Goal: Task Accomplishment & Management: Manage account settings

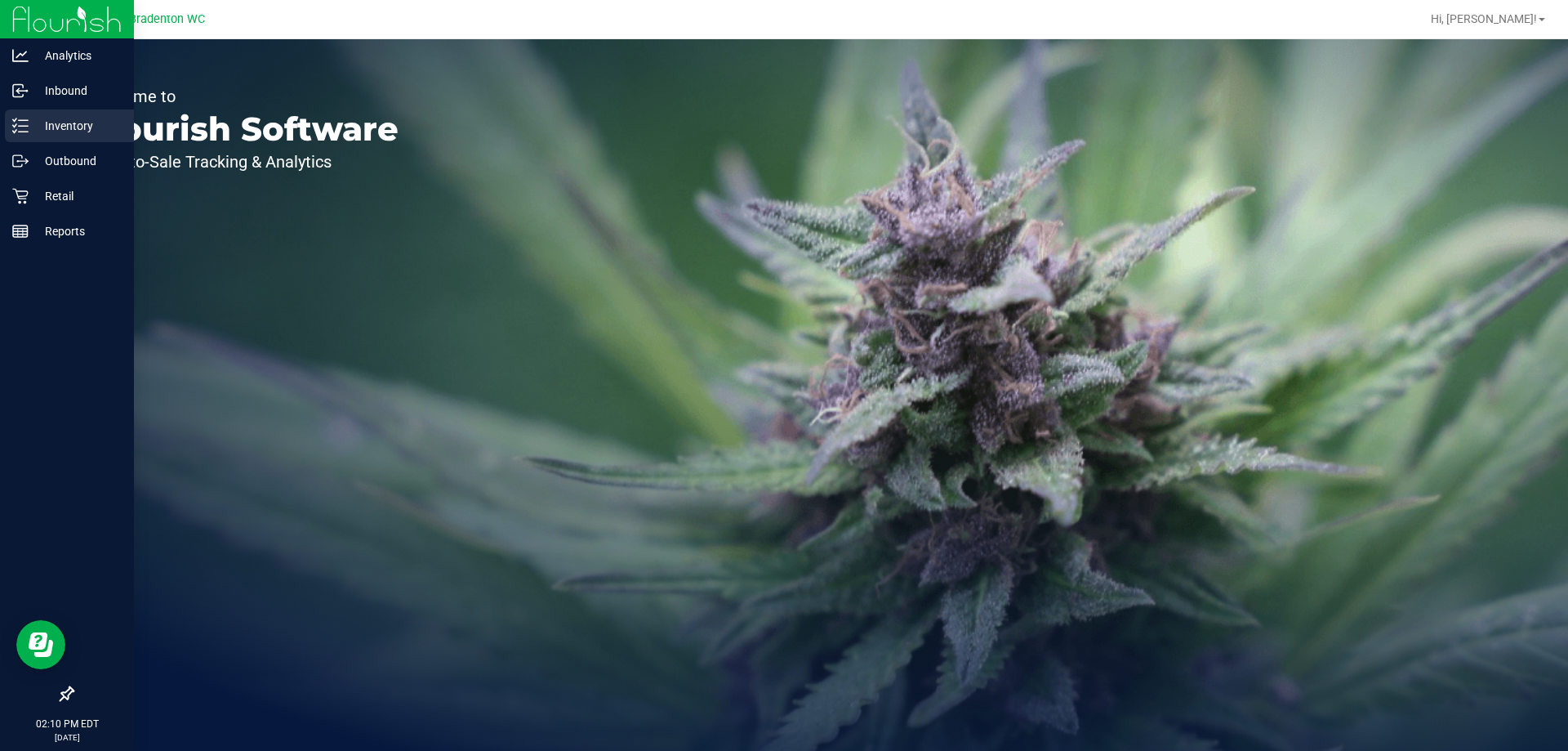
drag, startPoint x: 63, startPoint y: 129, endPoint x: 128, endPoint y: 138, distance: 65.6
click at [63, 129] on p "Inventory" at bounding box center [78, 125] width 98 height 19
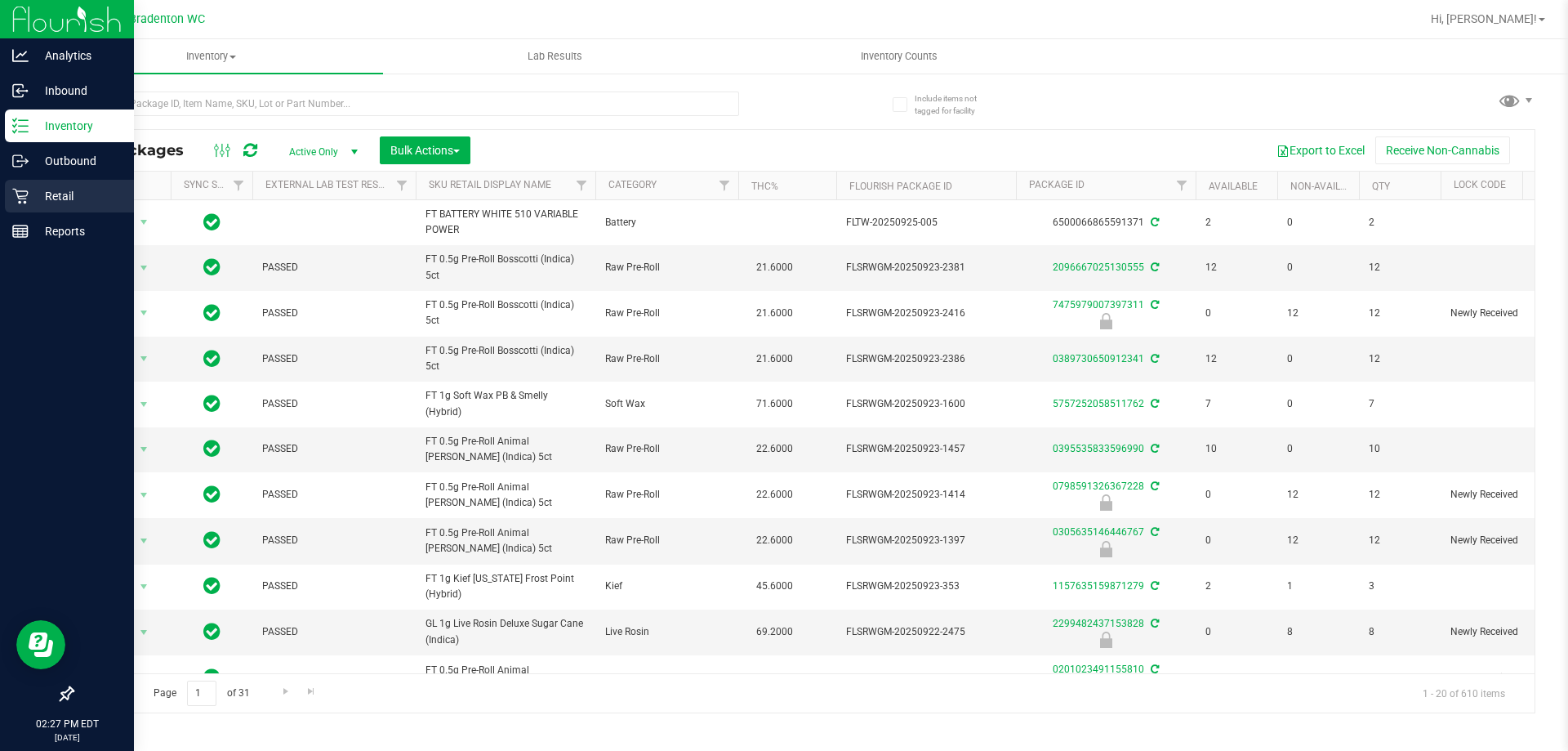
click at [17, 199] on icon at bounding box center [19, 195] width 16 height 16
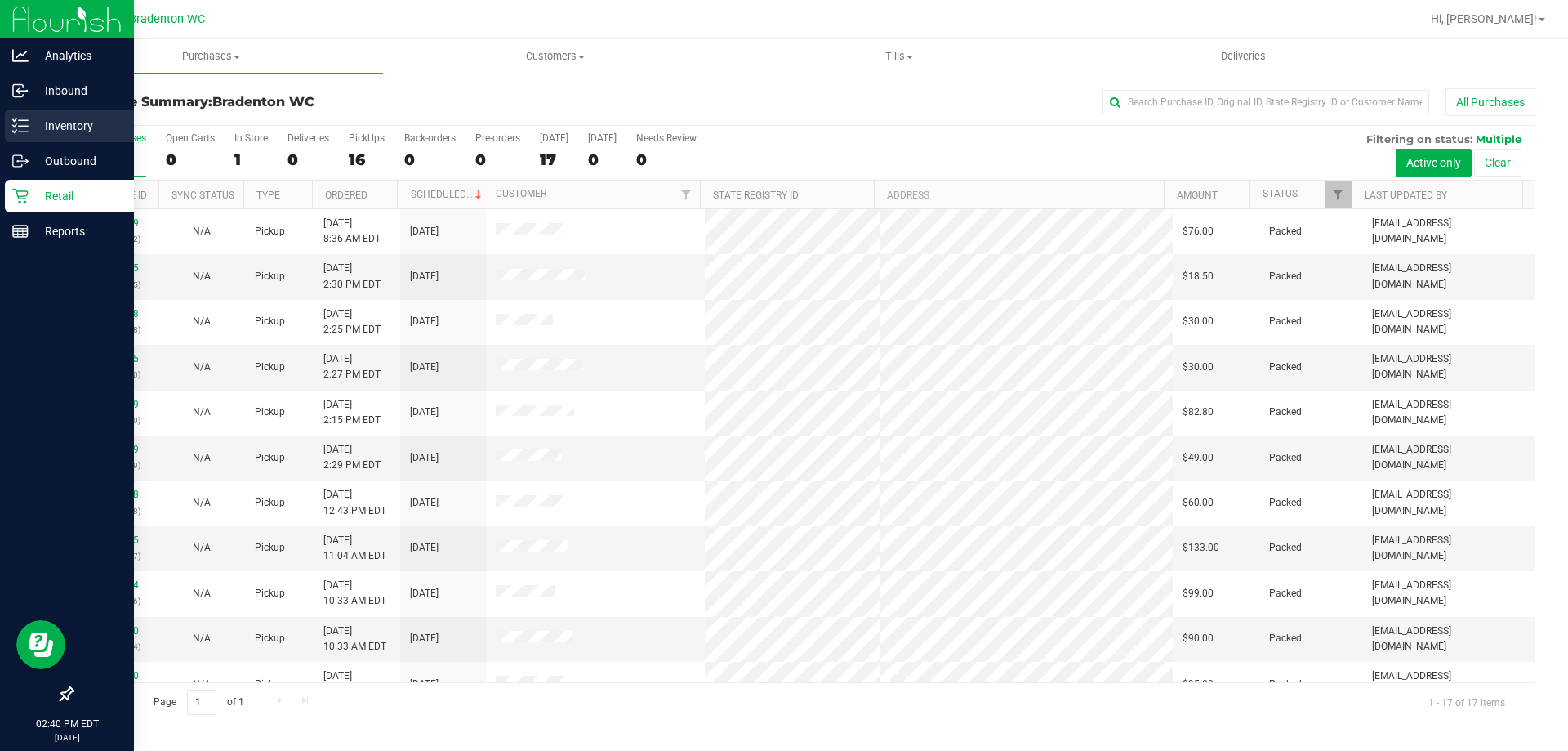
click at [23, 132] on line at bounding box center [23, 132] width 9 height 0
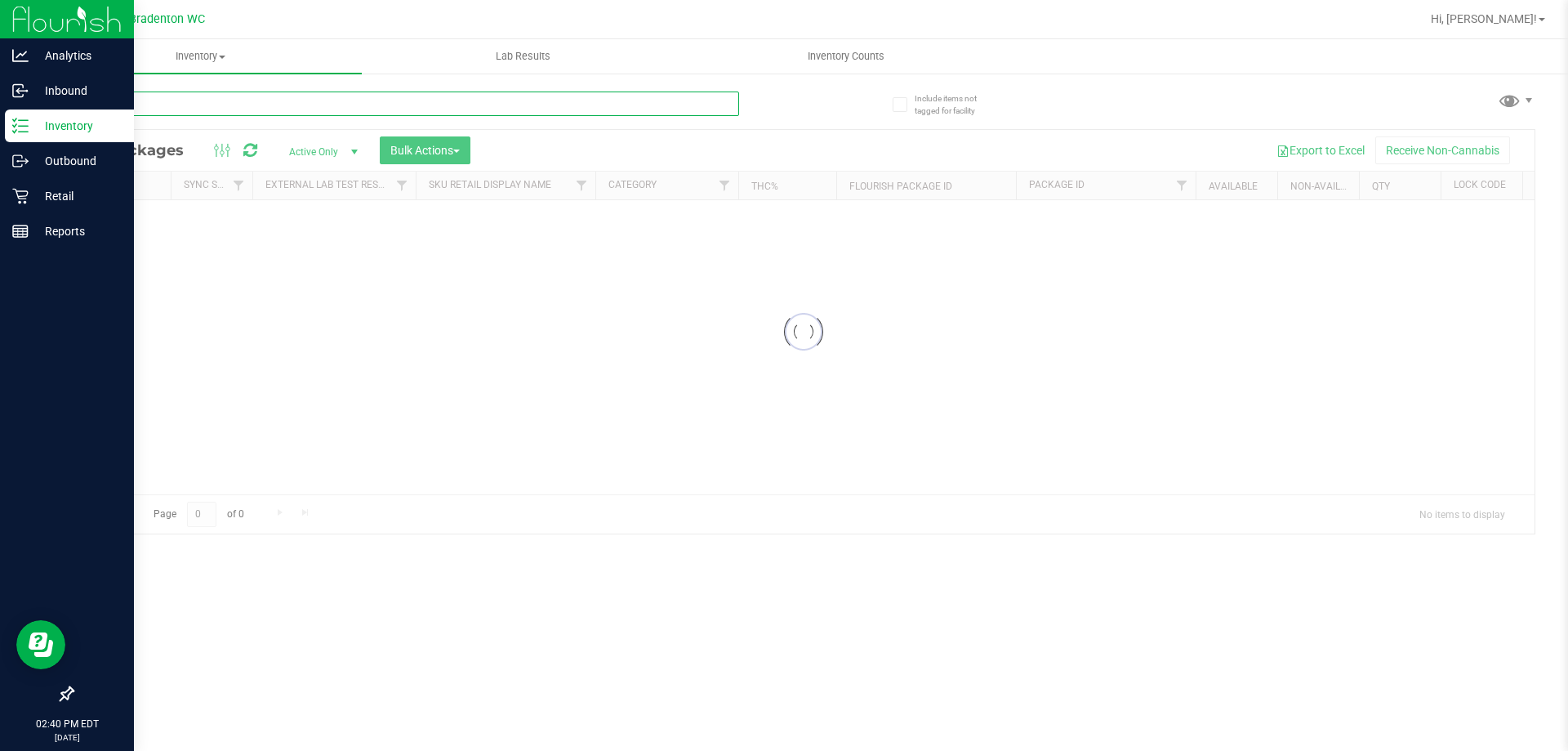
click at [369, 101] on input "text" at bounding box center [405, 103] width 667 height 25
type input "c"
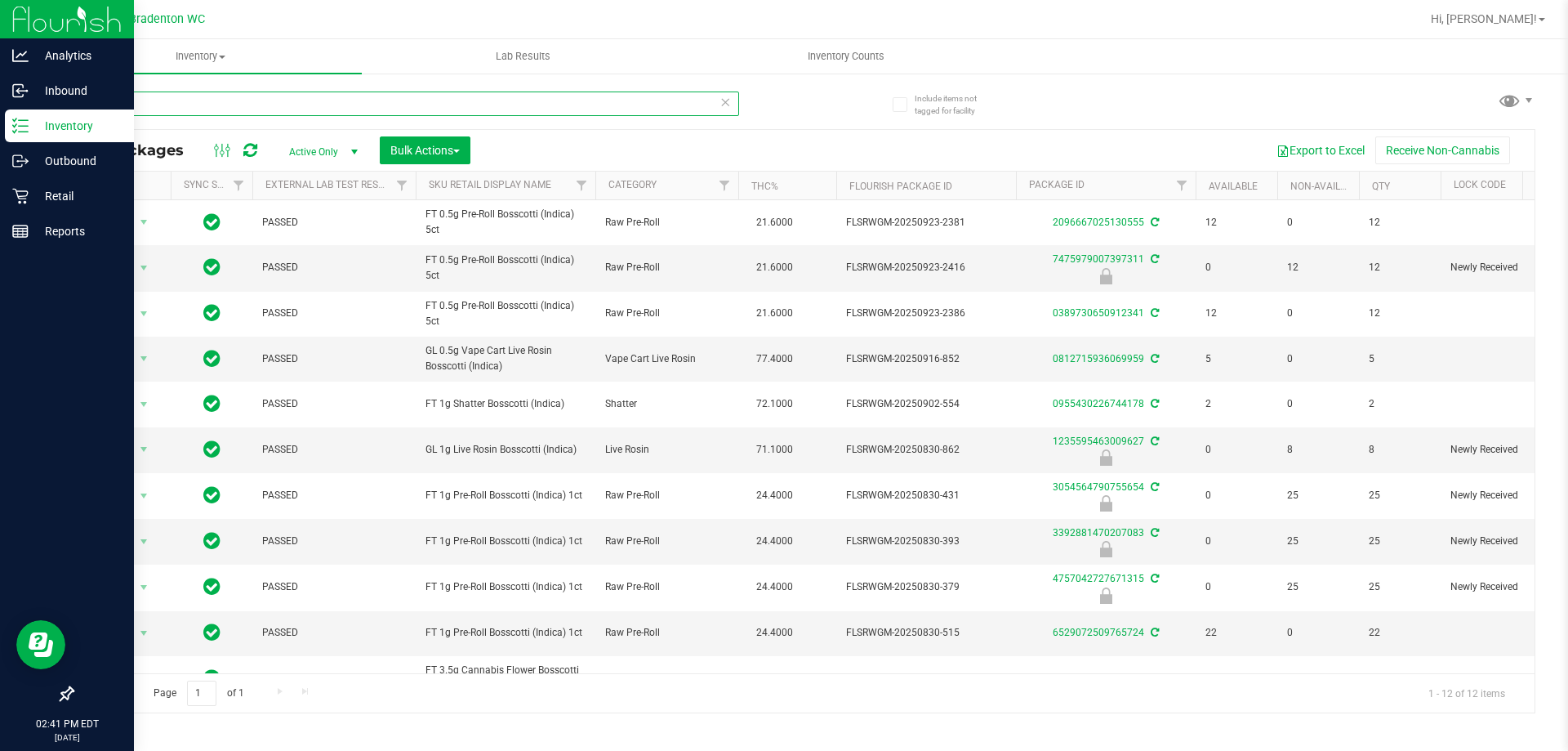
type input "bct"
click at [729, 112] on span at bounding box center [725, 101] width 12 height 21
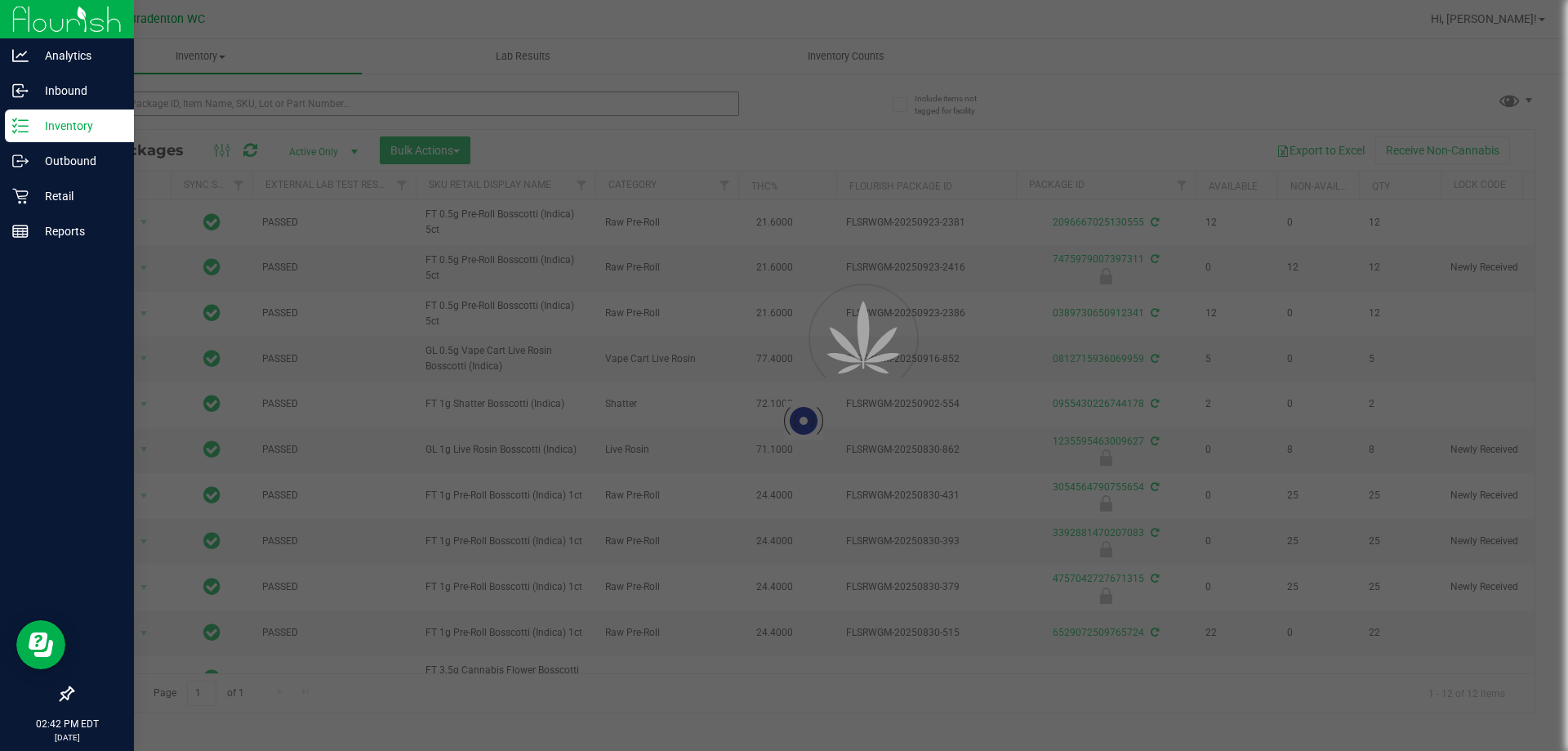
click at [726, 98] on div at bounding box center [784, 376] width 1568 height 751
click at [723, 103] on input "text" at bounding box center [405, 103] width 667 height 25
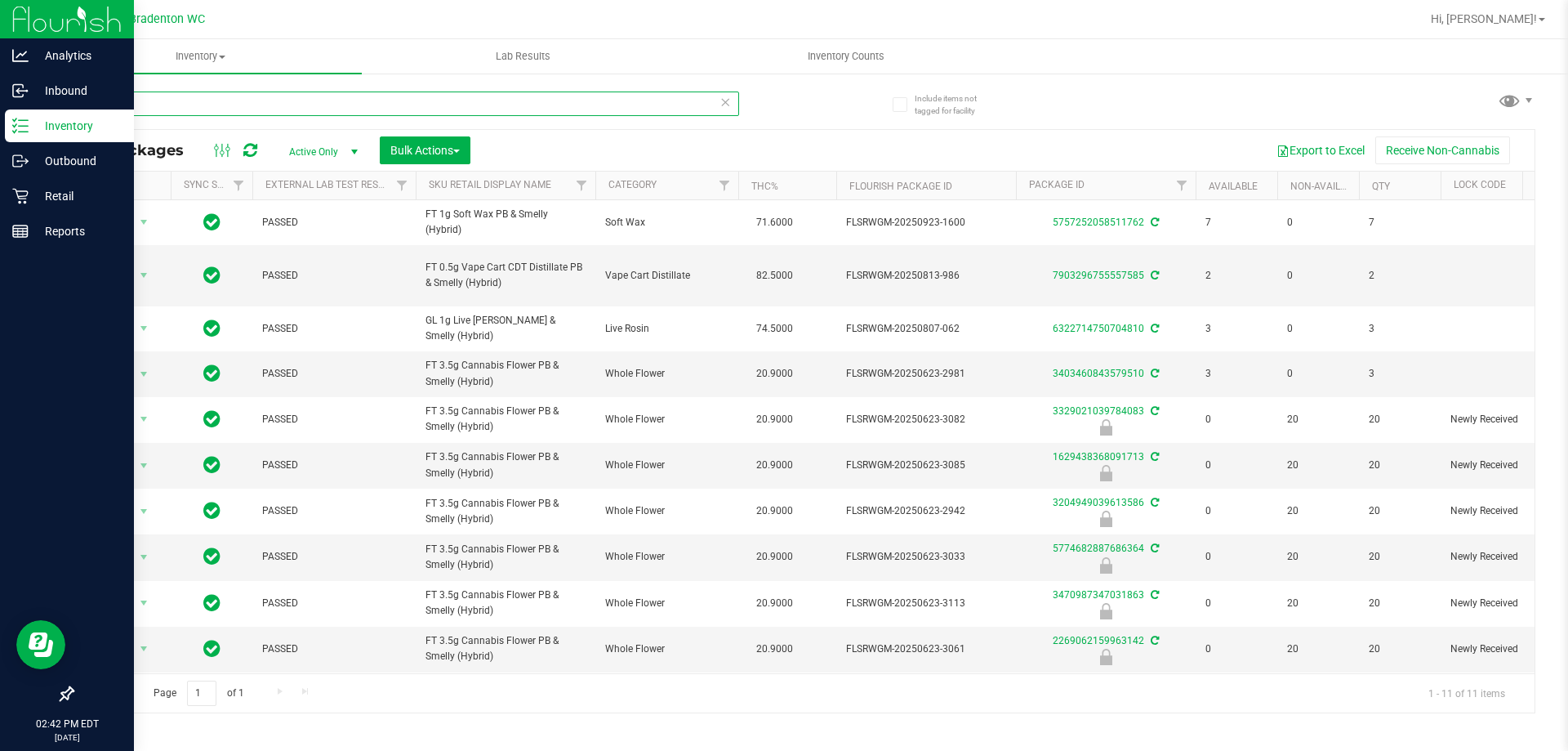
type input "pbs"
click at [1526, 25] on span "Hi, [PERSON_NAME]!" at bounding box center [1484, 18] width 107 height 13
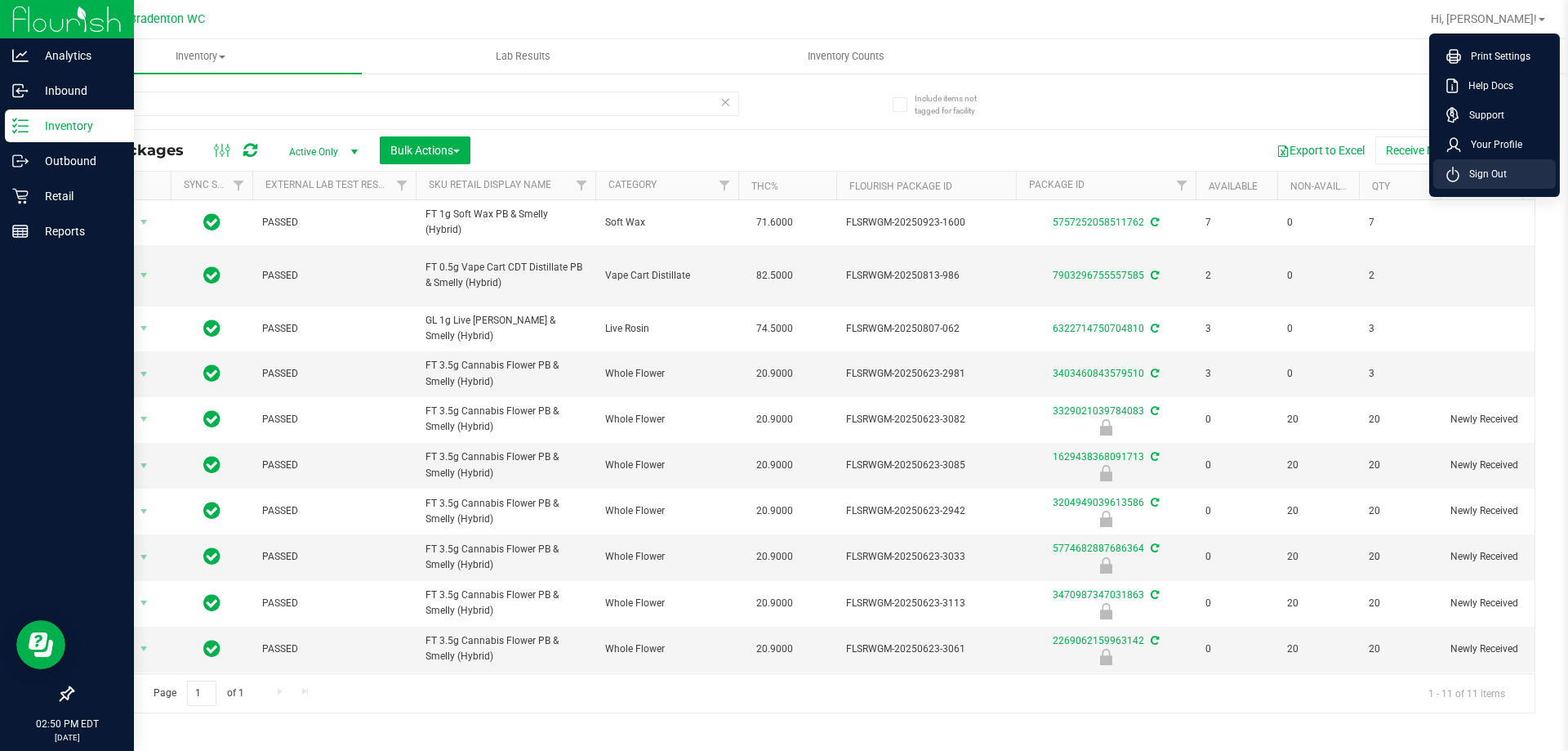
click at [1491, 163] on li "Sign Out" at bounding box center [1494, 173] width 123 height 30
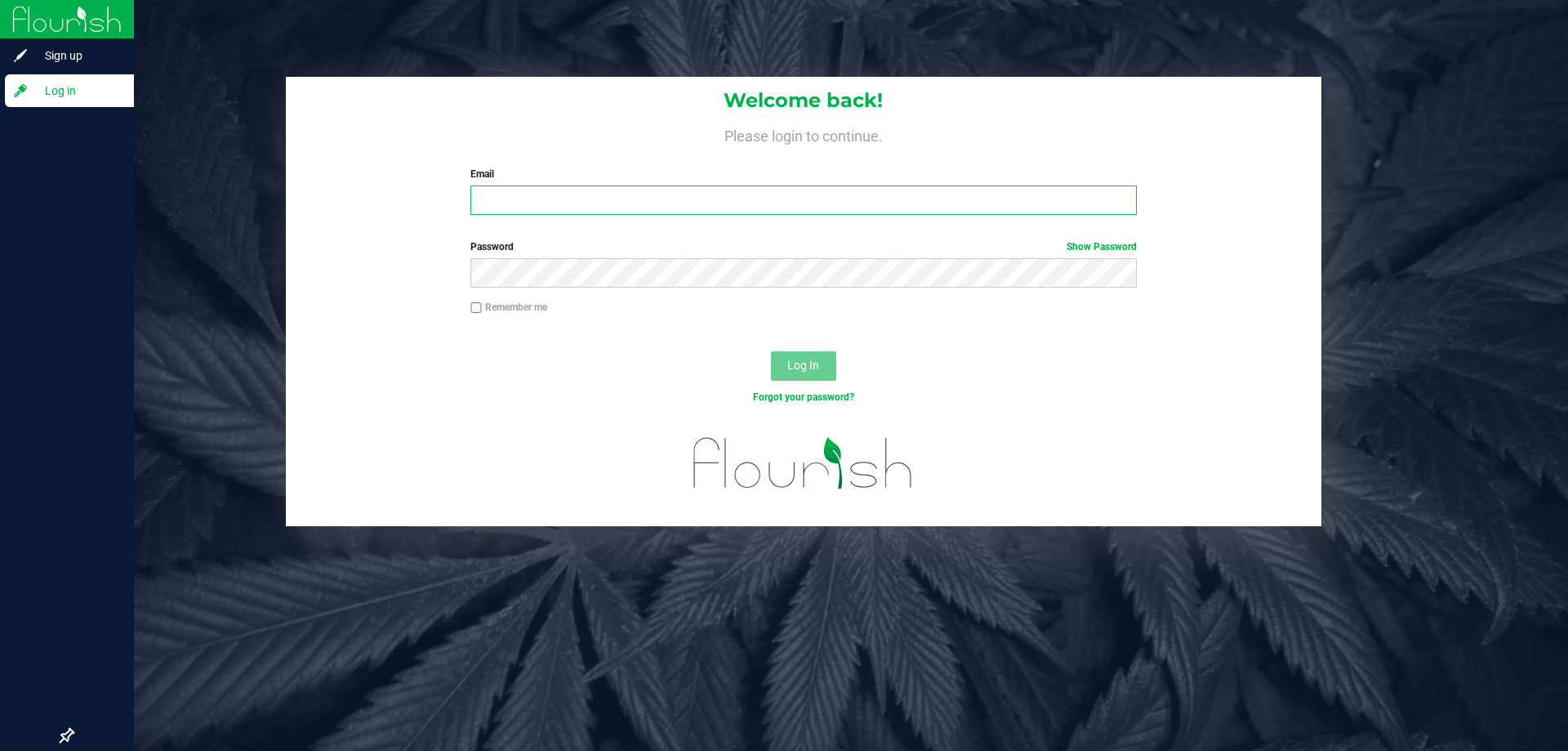
click at [522, 202] on input "Email" at bounding box center [804, 200] width 666 height 30
click at [653, 189] on input "[EMAIL_ADDRESS]" at bounding box center [804, 200] width 666 height 30
type input "[EMAIL_ADDRESS][DOMAIN_NAME]"
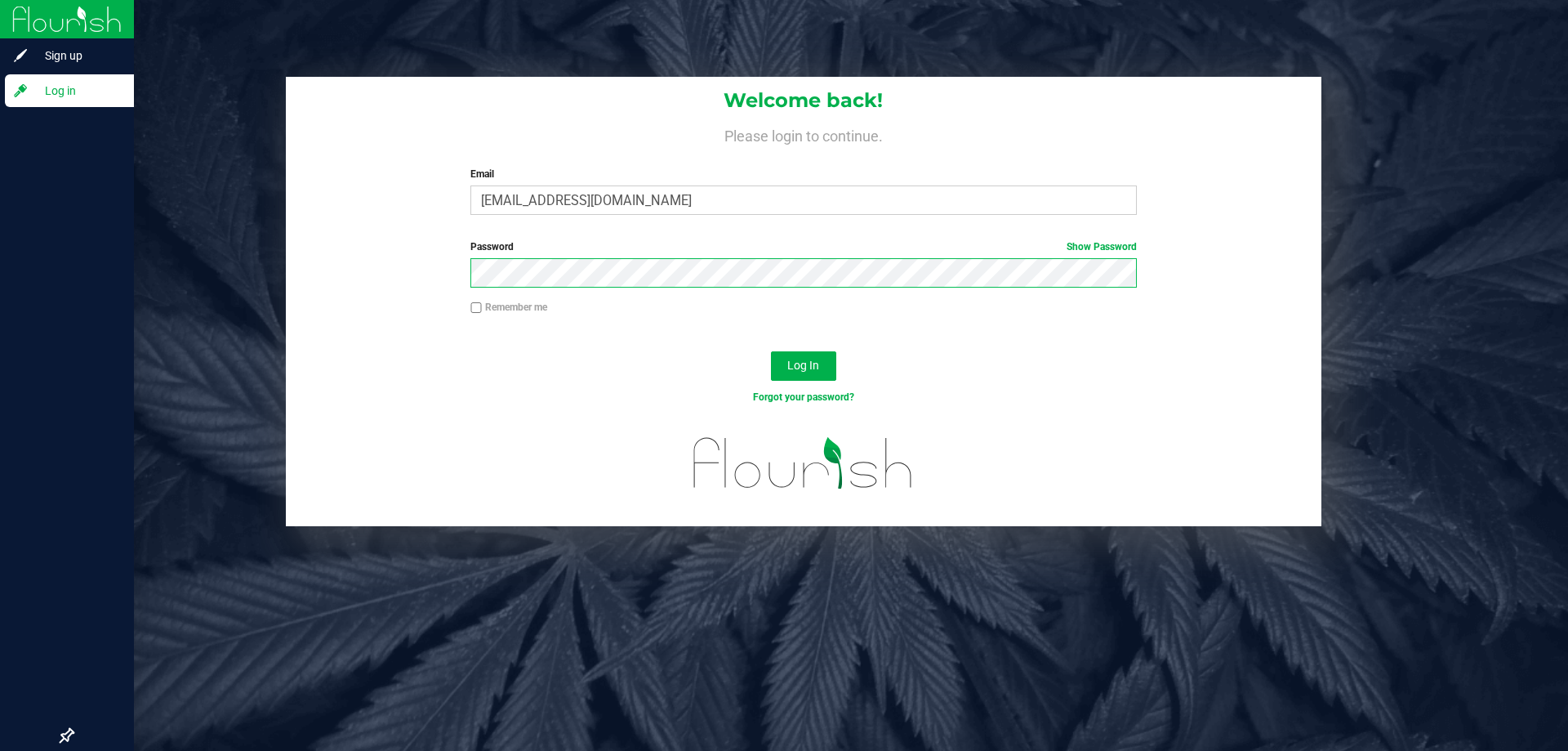
click at [771, 352] on button "Log In" at bounding box center [803, 366] width 65 height 30
